Goal: Information Seeking & Learning: Find specific page/section

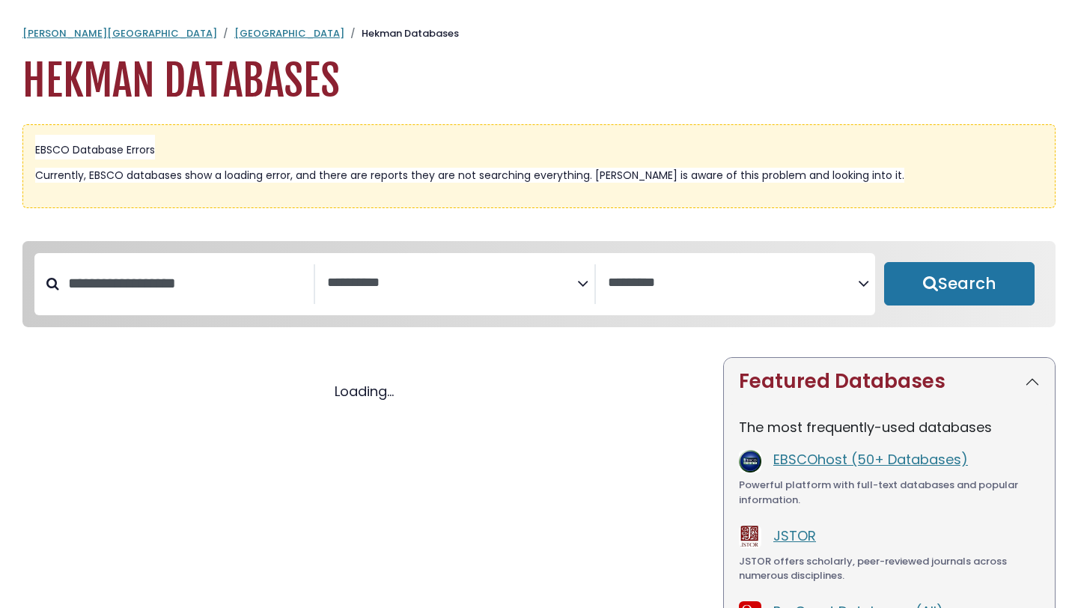
select select "Database Subject Filter"
select select "Database Vendors Filter"
select select "Database Subject Filter"
select select "Database Vendors Filter"
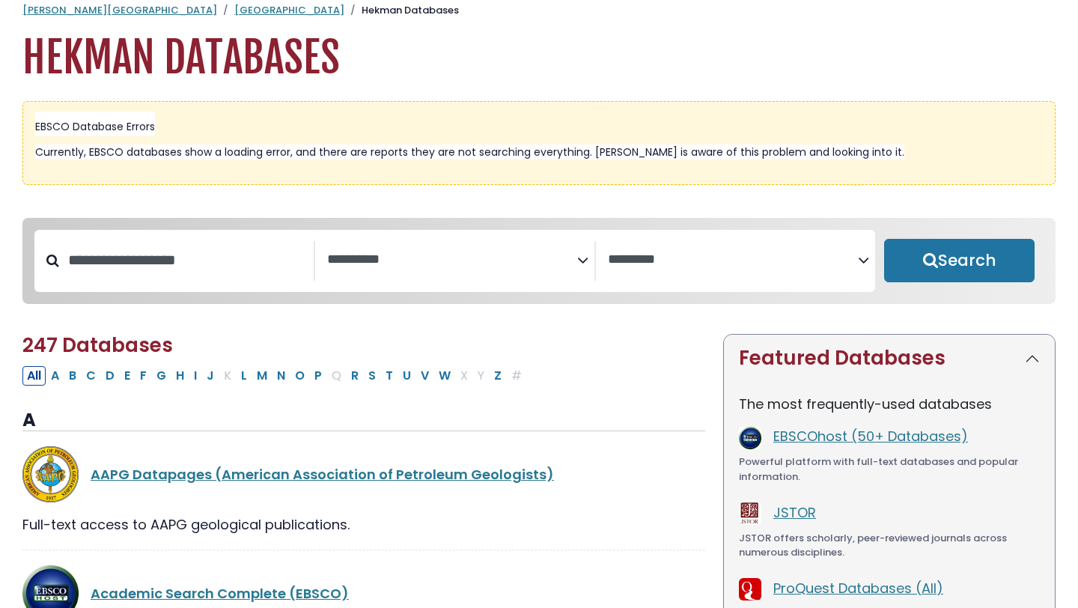
scroll to position [25, 0]
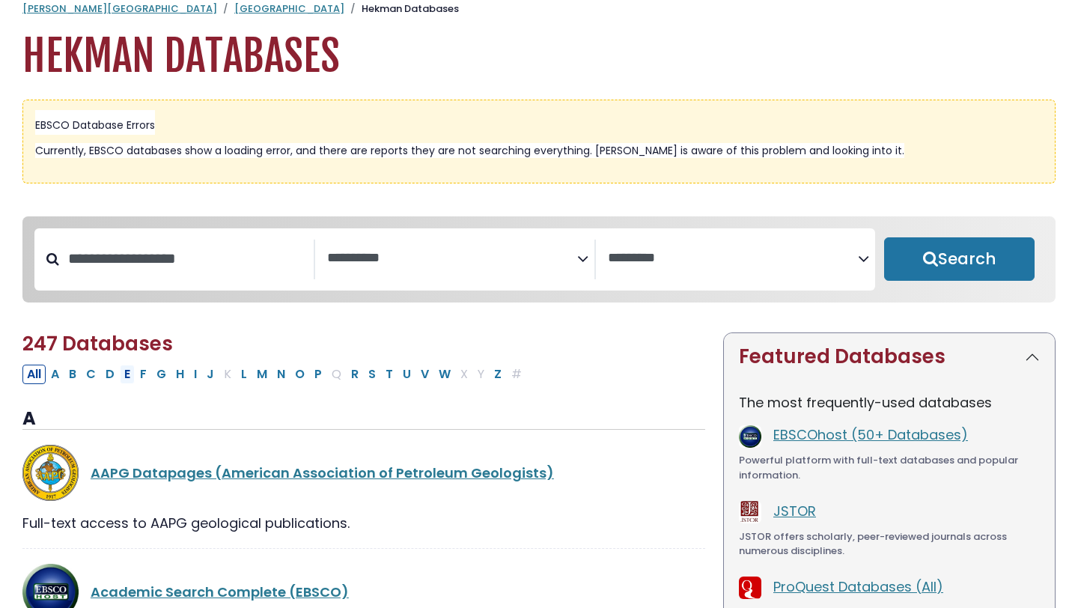
click at [126, 374] on button "E" at bounding box center [127, 373] width 15 height 19
select select "Database Subject Filter"
select select "Database Vendors Filter"
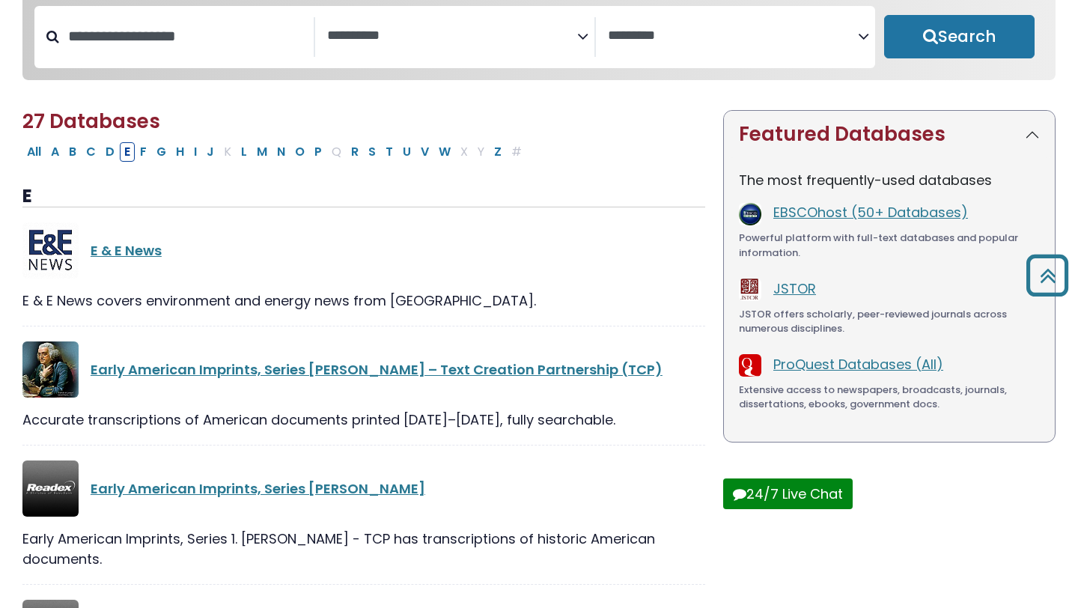
scroll to position [236, 0]
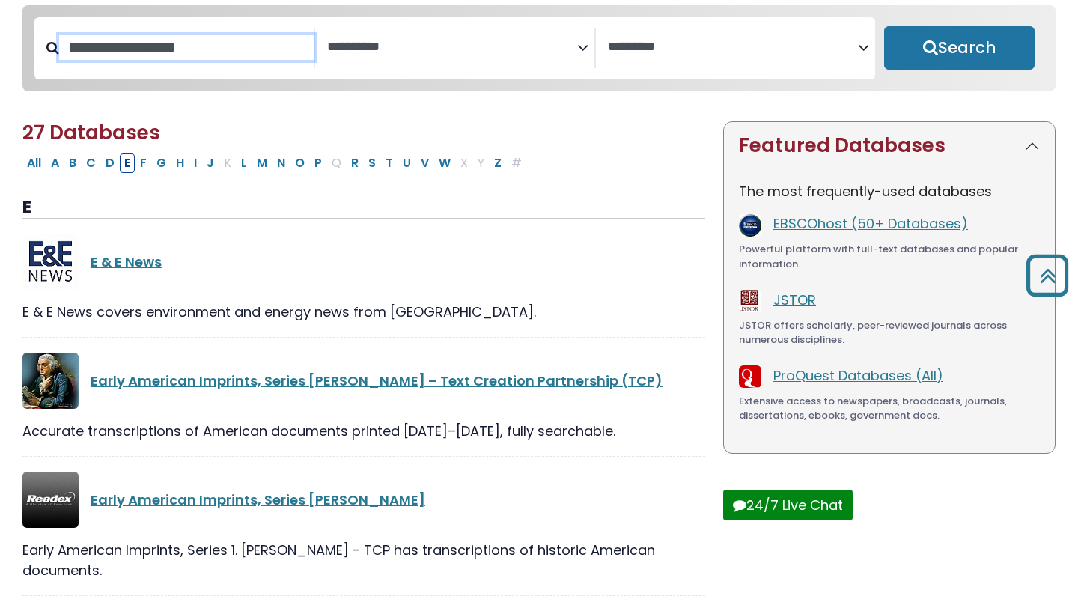
click at [156, 58] on input "Search database by title or keyword" at bounding box center [186, 47] width 254 height 25
type input "*********"
click at [884, 26] on button "Search" at bounding box center [959, 47] width 150 height 43
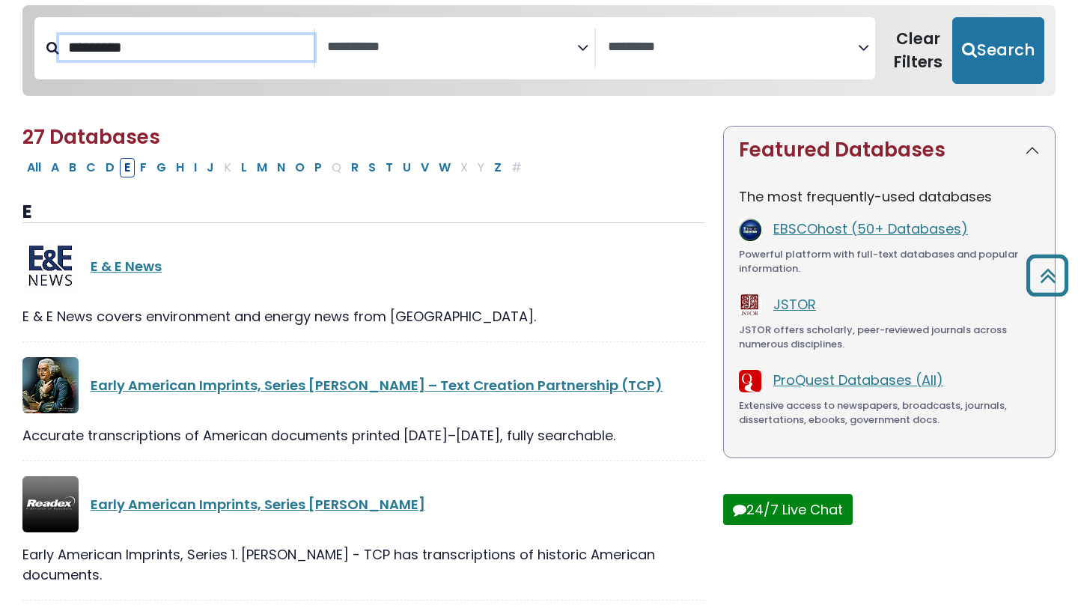
select select "Database Subject Filter"
select select "Database Vendors Filter"
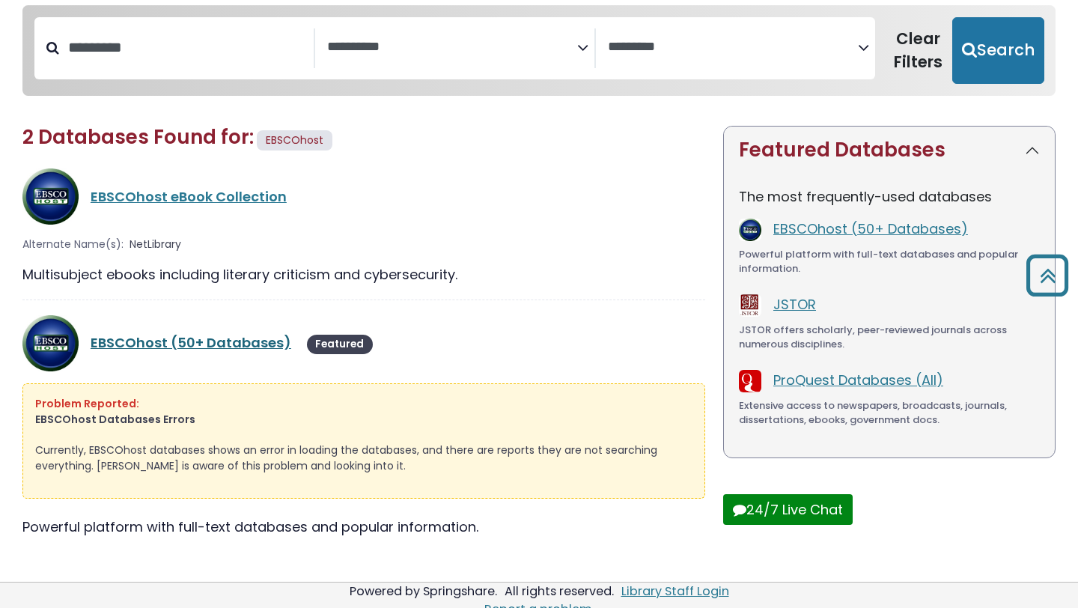
click at [131, 340] on link "EBSCOhost (50+ Databases)" at bounding box center [191, 342] width 201 height 19
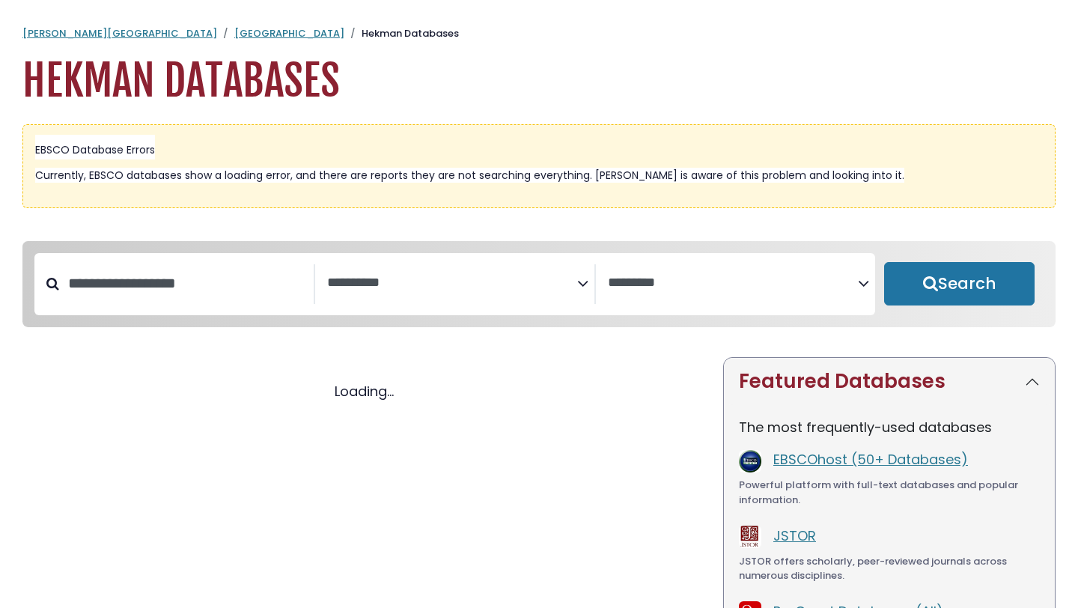
select select "Database Subject Filter"
select select "Database Vendors Filter"
select select "Database Subject Filter"
select select "Database Vendors Filter"
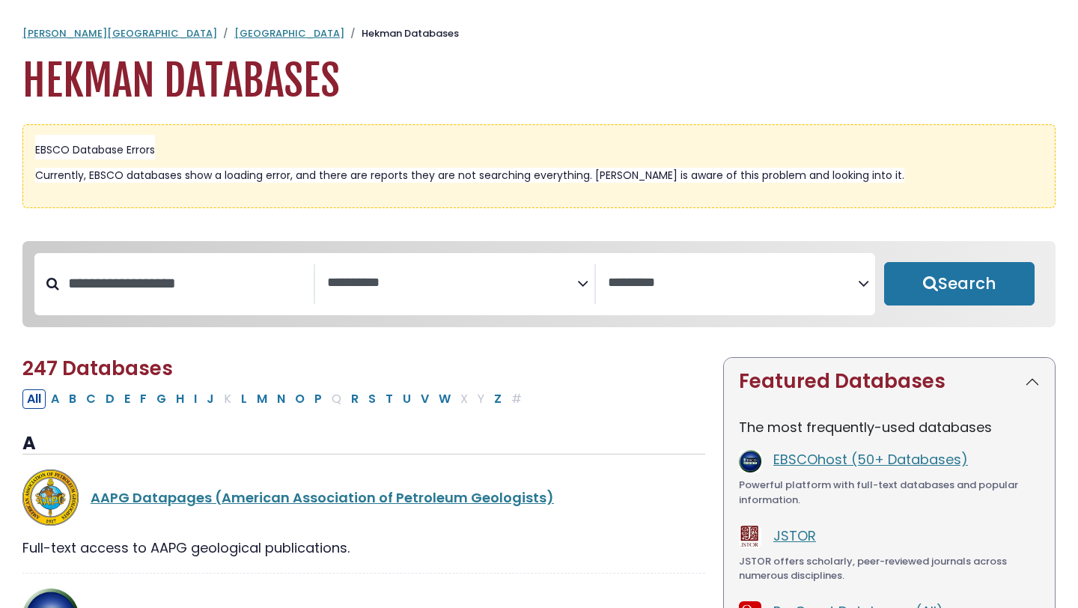
click at [186, 303] on div "Search filters" at bounding box center [186, 283] width 254 height 39
click at [156, 293] on input "Search database by title or keyword" at bounding box center [186, 283] width 254 height 25
type input "*****"
click at [884, 262] on button "Search" at bounding box center [959, 283] width 150 height 43
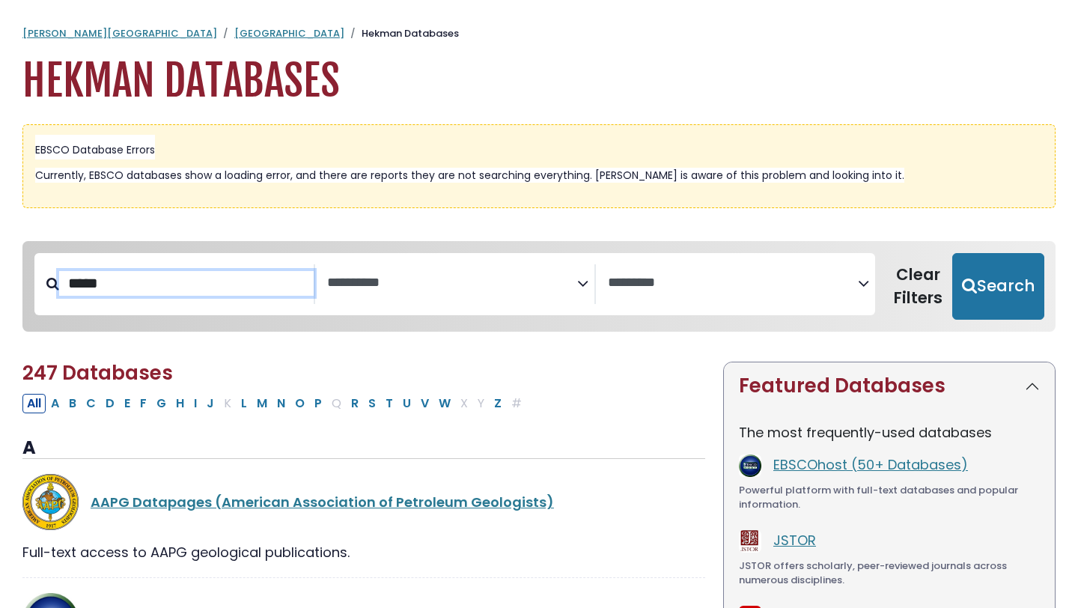
select select "Database Subject Filter"
select select "Database Vendors Filter"
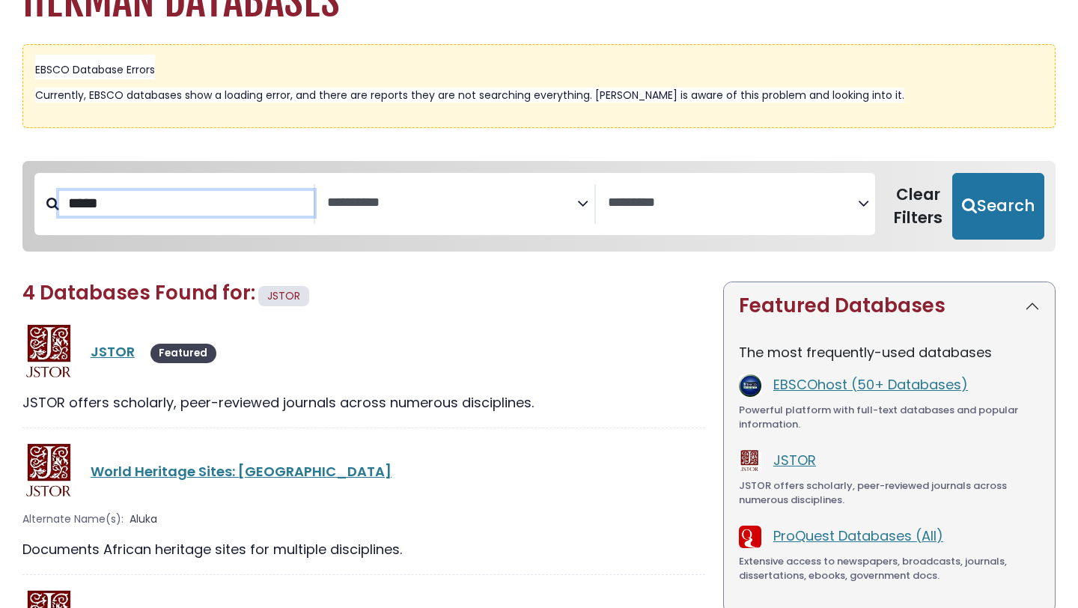
scroll to position [122, 0]
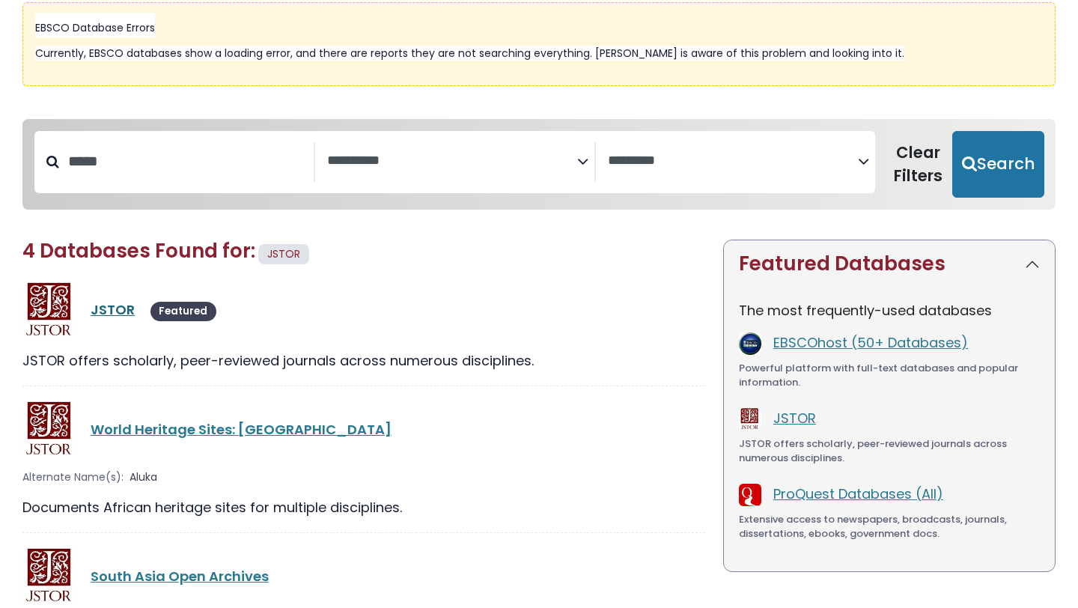
click at [112, 309] on link "JSTOR" at bounding box center [113, 309] width 44 height 19
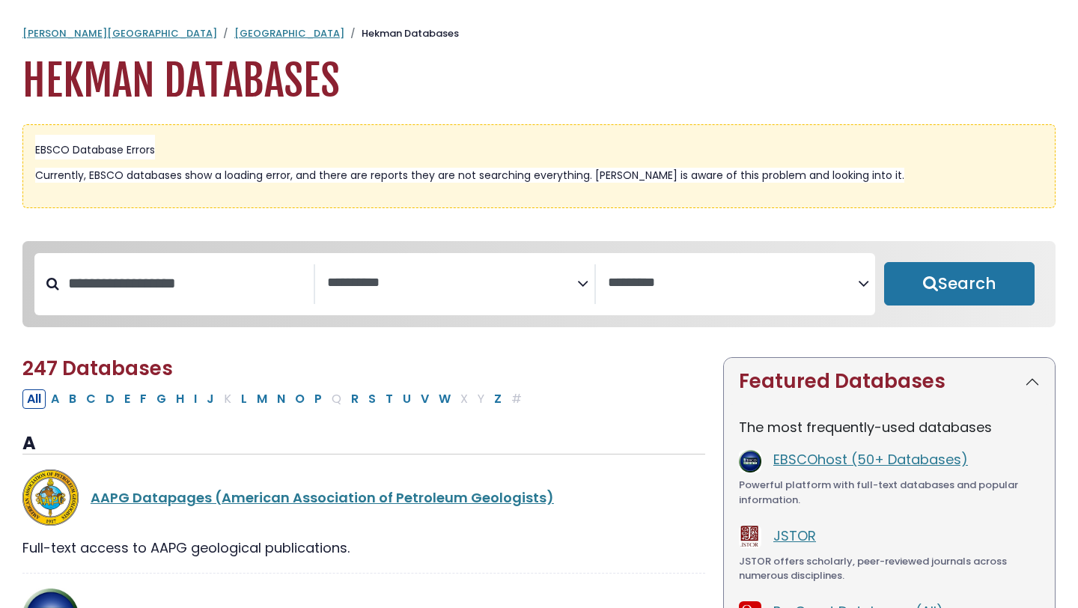
select select "Database Subject Filter"
select select "Database Vendors Filter"
click at [216, 286] on input "Search database by title or keyword" at bounding box center [186, 283] width 254 height 25
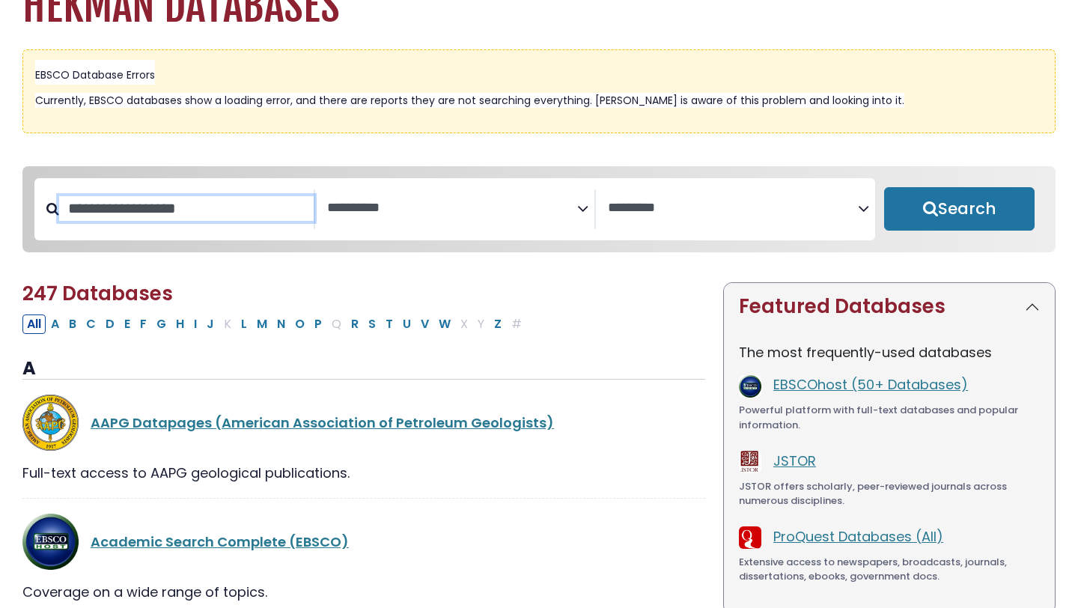
scroll to position [141, 0]
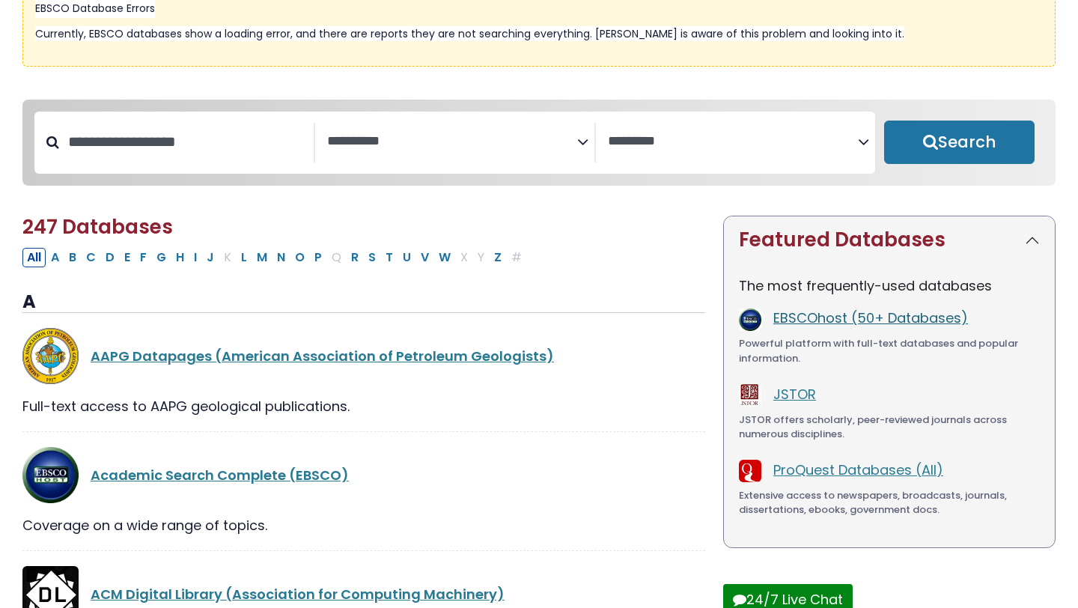
click at [796, 319] on link "EBSCOhost (50+ Databases)" at bounding box center [870, 317] width 195 height 19
